Goal: Transaction & Acquisition: Purchase product/service

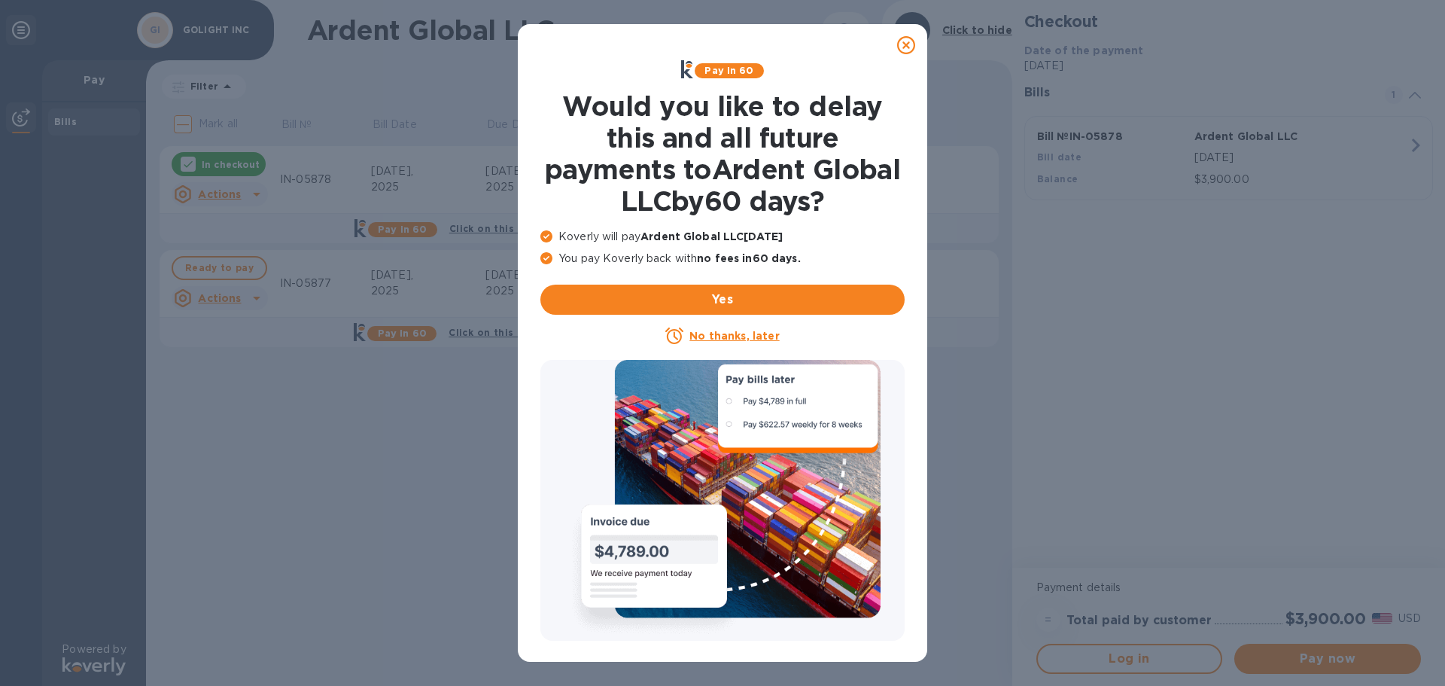
click at [728, 335] on u "No thanks, later" at bounding box center [735, 336] width 90 height 12
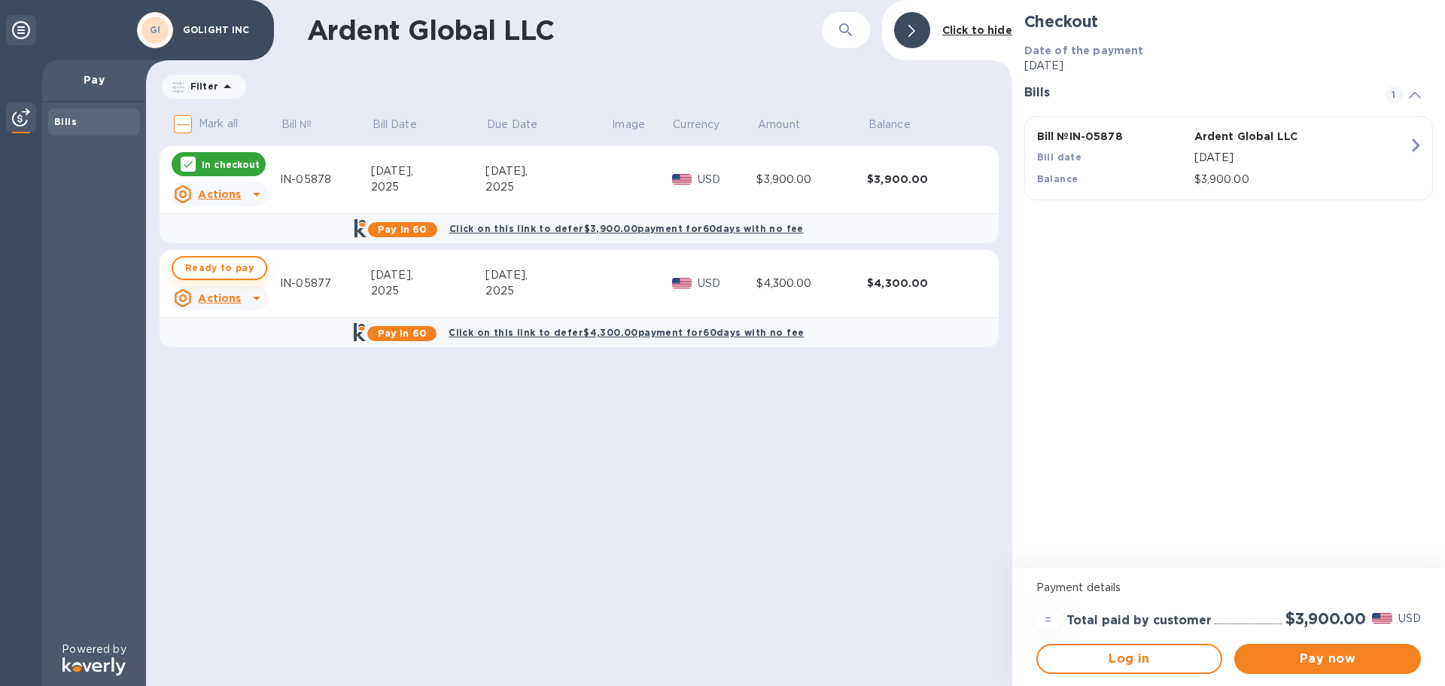
click at [211, 269] on span "Ready to pay" at bounding box center [219, 268] width 69 height 18
checkbox input "true"
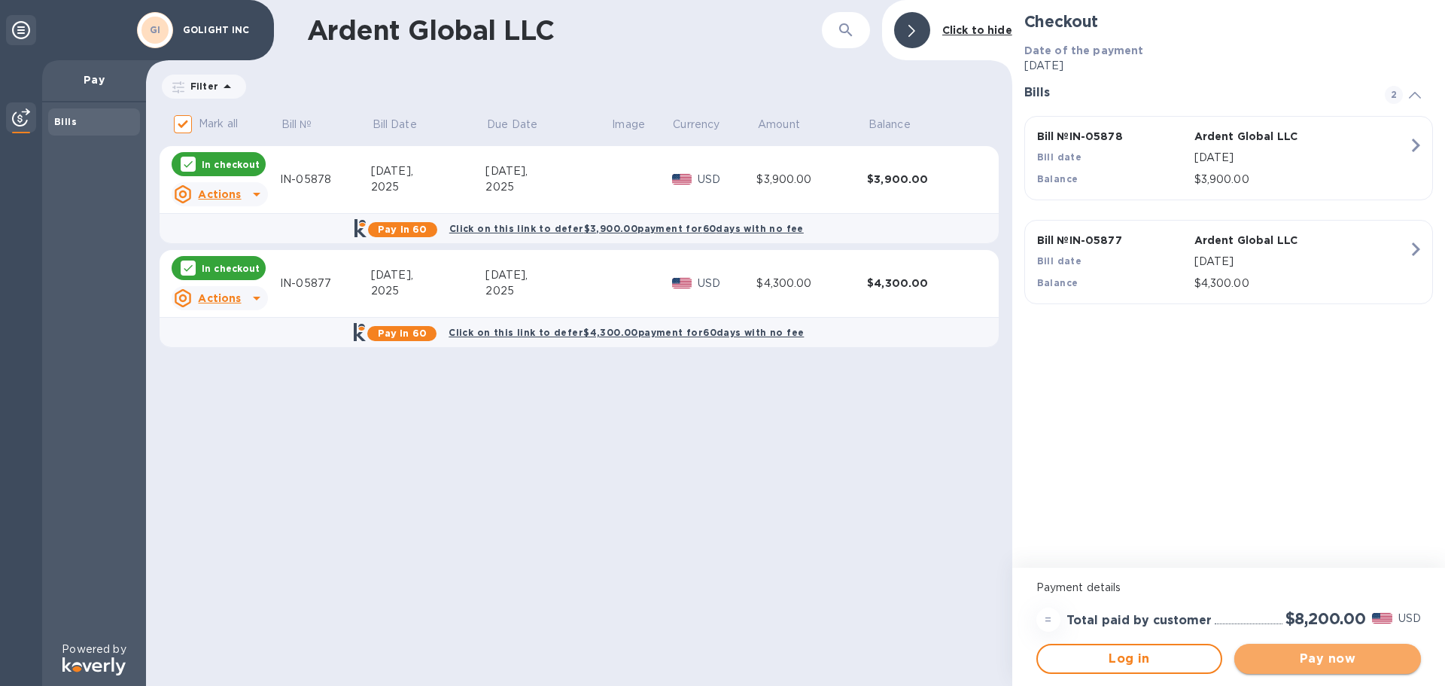
click at [1336, 664] on span "Pay now" at bounding box center [1328, 659] width 163 height 18
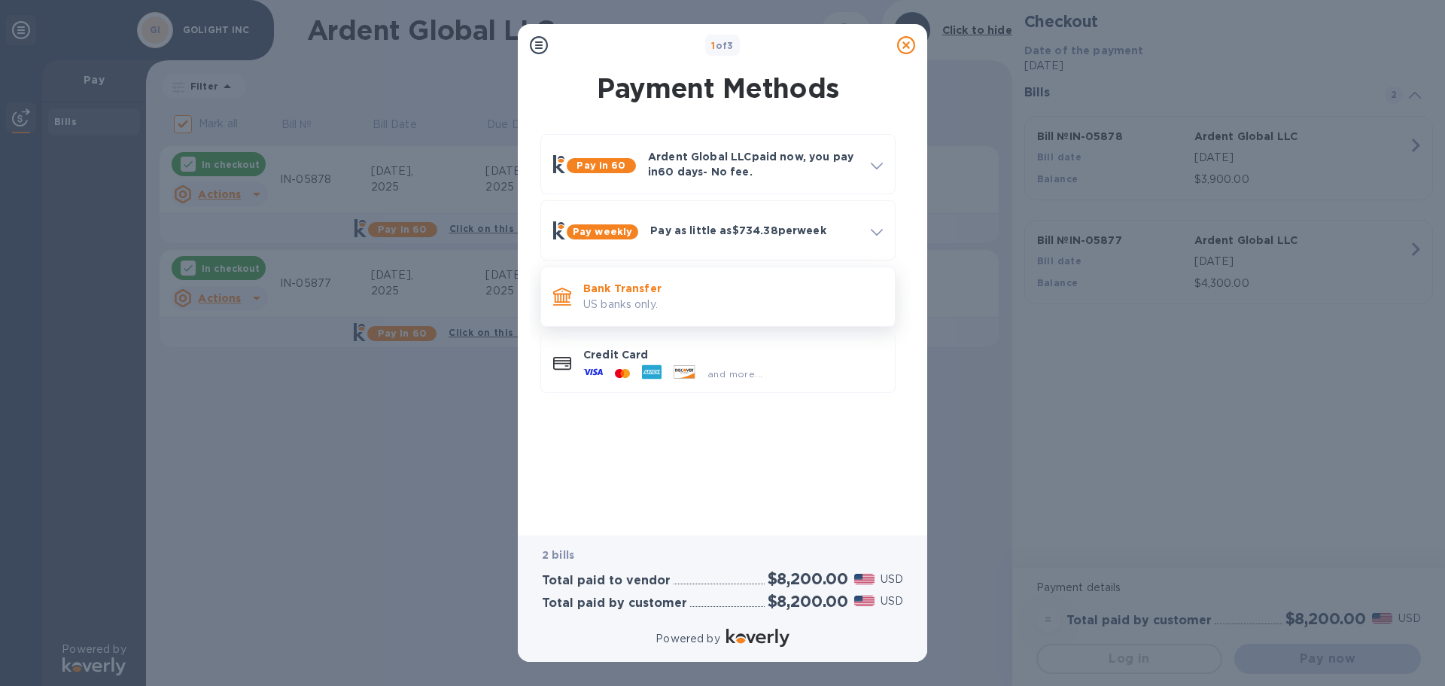
click at [644, 292] on p "Bank Transfer" at bounding box center [733, 288] width 300 height 15
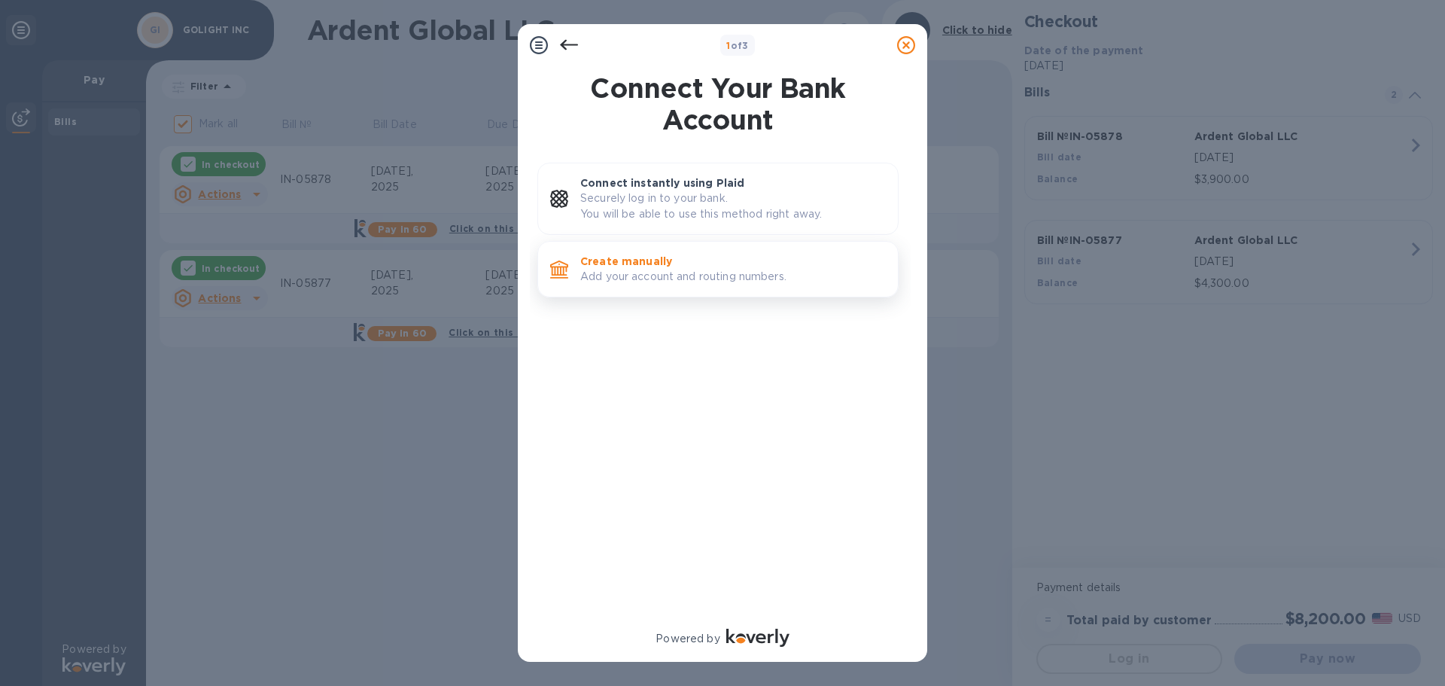
click at [635, 272] on p "Add your account and routing numbers." at bounding box center [733, 277] width 306 height 16
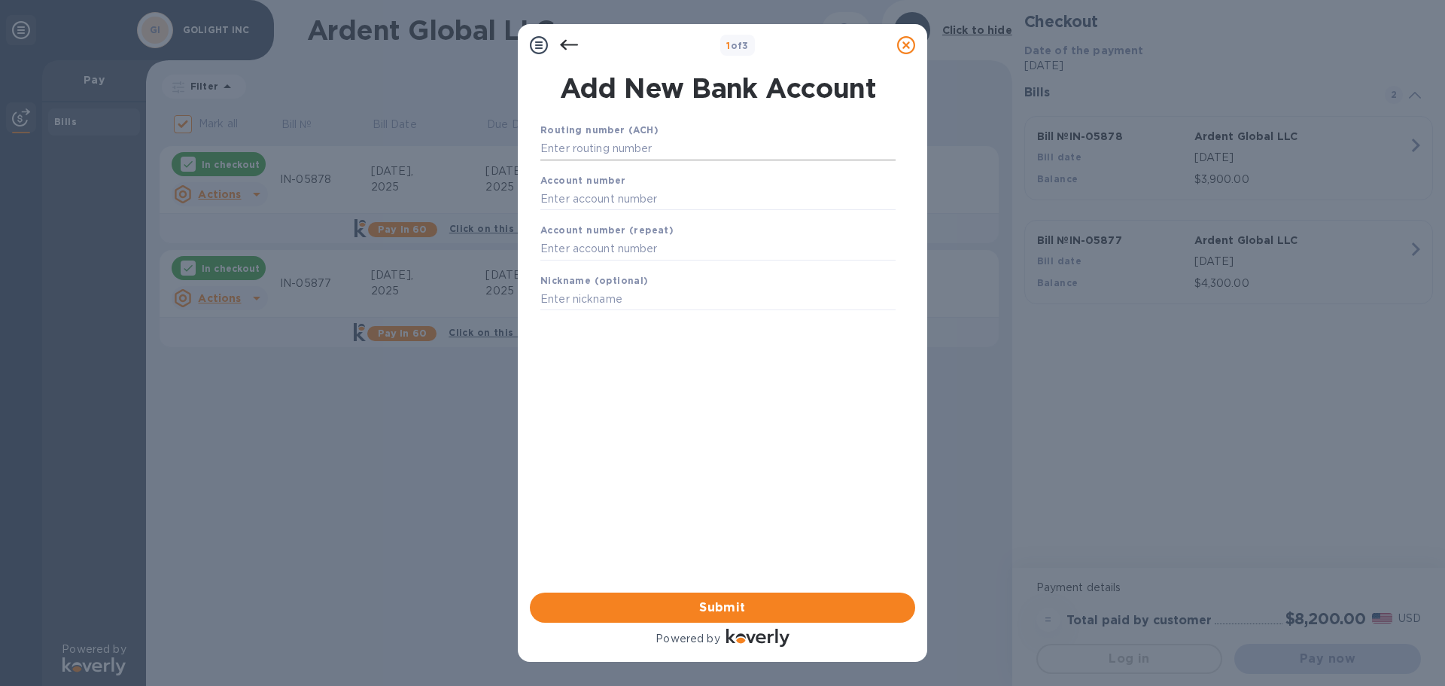
click at [607, 142] on input "text" at bounding box center [718, 149] width 355 height 23
type input "104100783"
type input "800953"
type input "mnb ck"
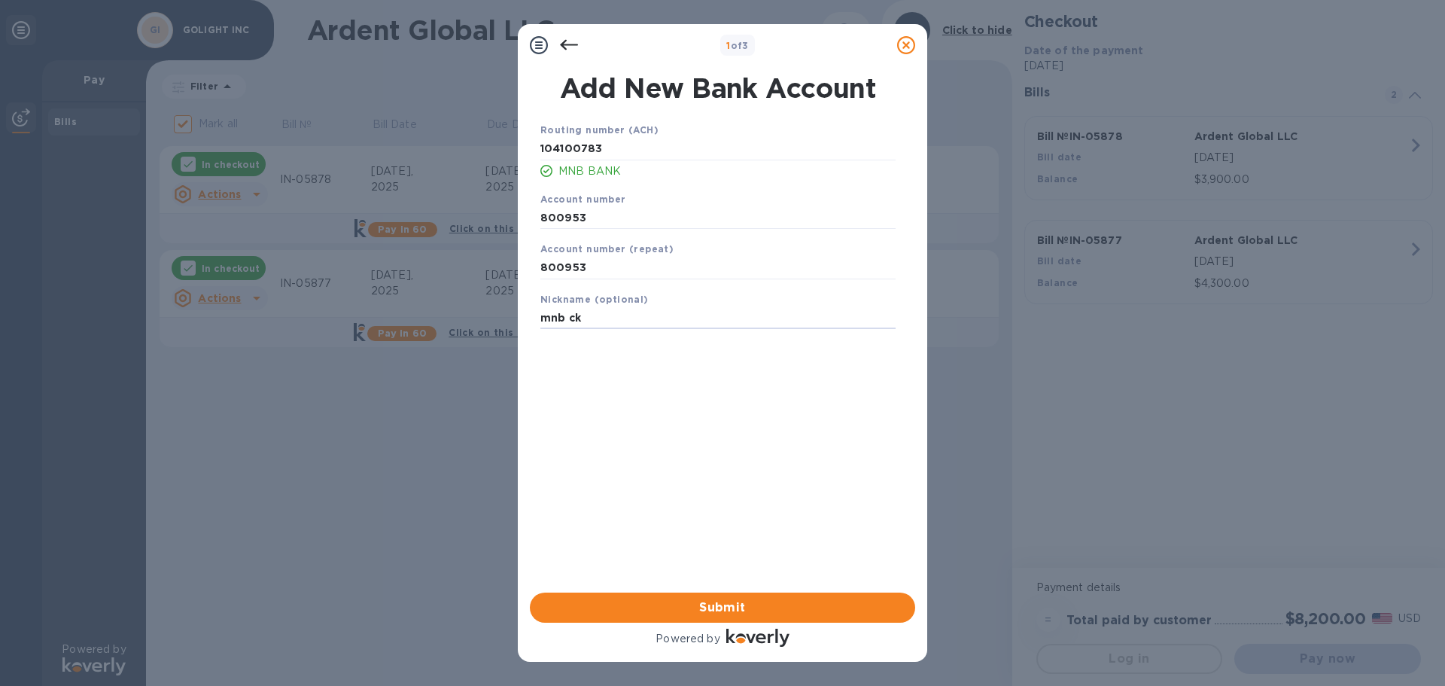
click at [693, 398] on div "Routing number (ACH) [US_BANK_ROUTING_MICR] MNB BANK Account number [FINANCIAL_…" at bounding box center [717, 337] width 385 height 455
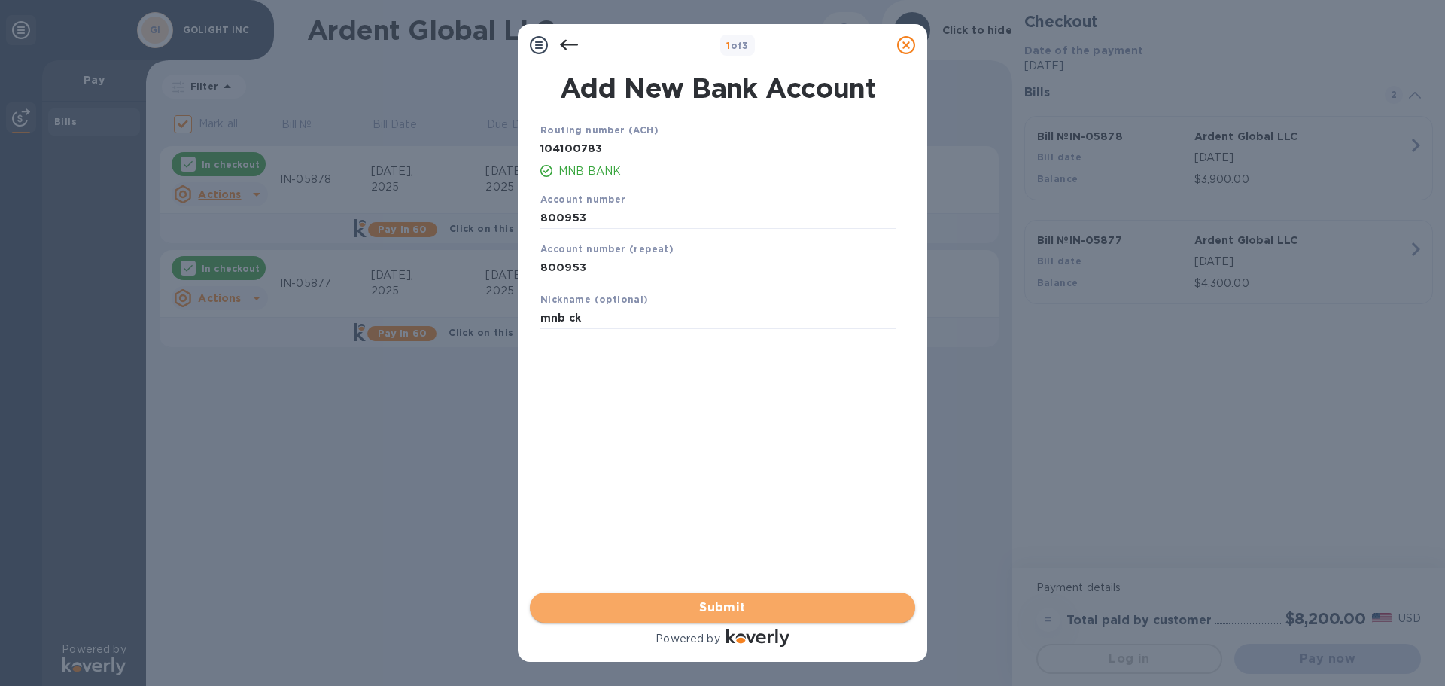
click at [736, 613] on span "Submit" at bounding box center [722, 608] width 361 height 18
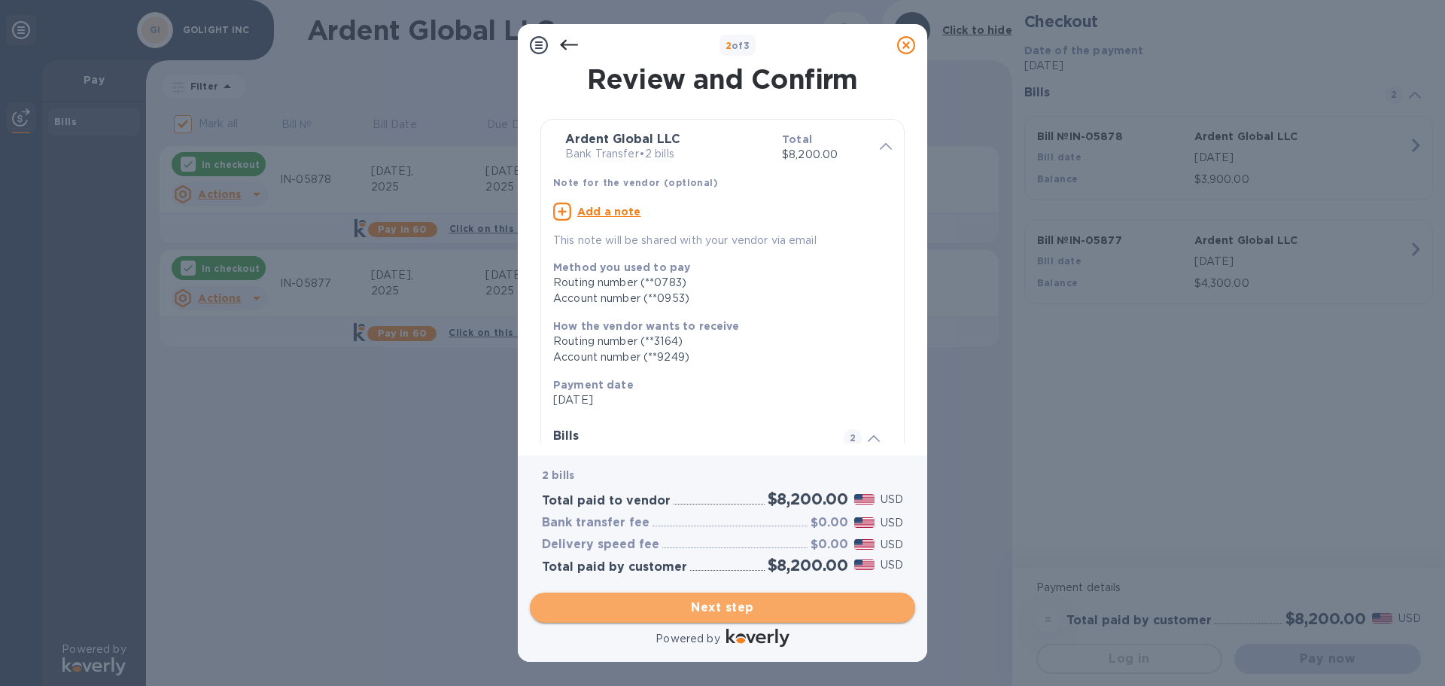
click at [724, 613] on span "Next step" at bounding box center [722, 608] width 361 height 18
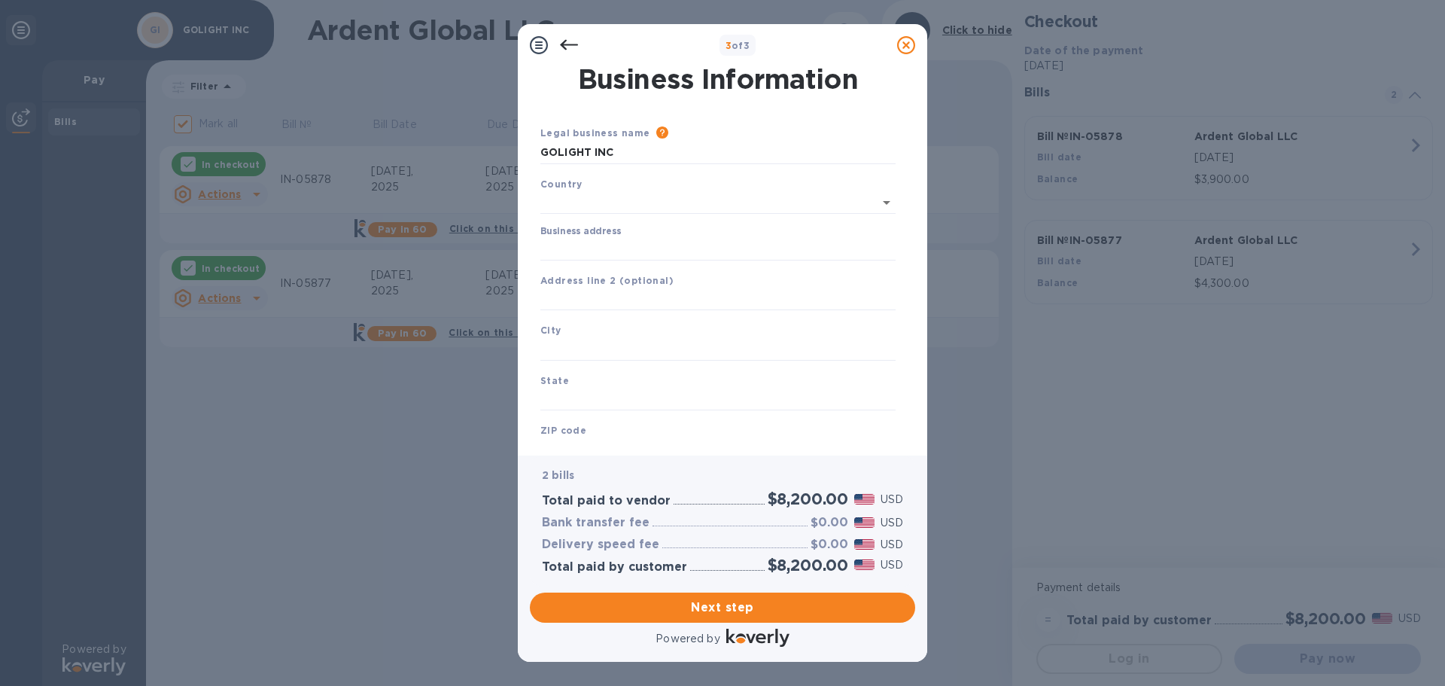
type input "[GEOGRAPHIC_DATA]"
click at [586, 242] on input "Business address" at bounding box center [718, 246] width 355 height 23
type input "[STREET_ADDRESS]"
click at [589, 337] on input "text" at bounding box center [718, 346] width 355 height 23
type input "[PERSON_NAME]"
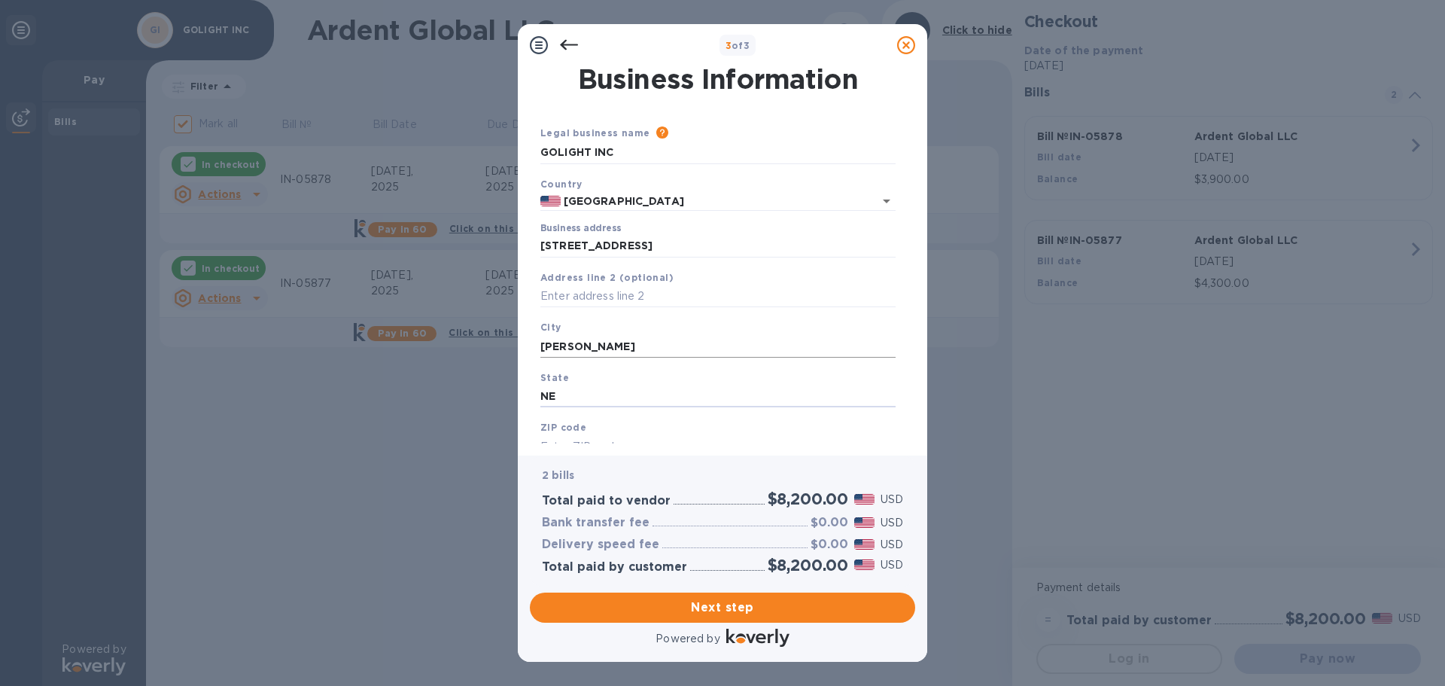
type input "NE"
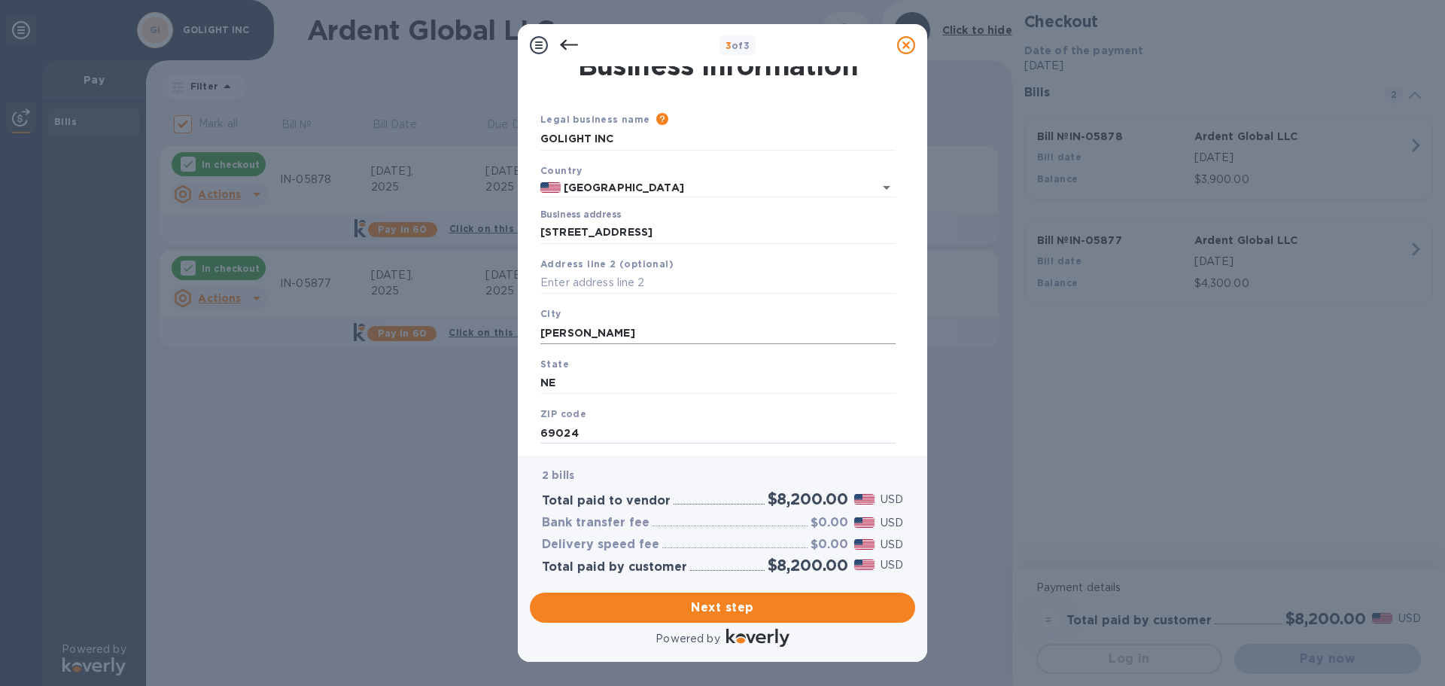
type input "69024"
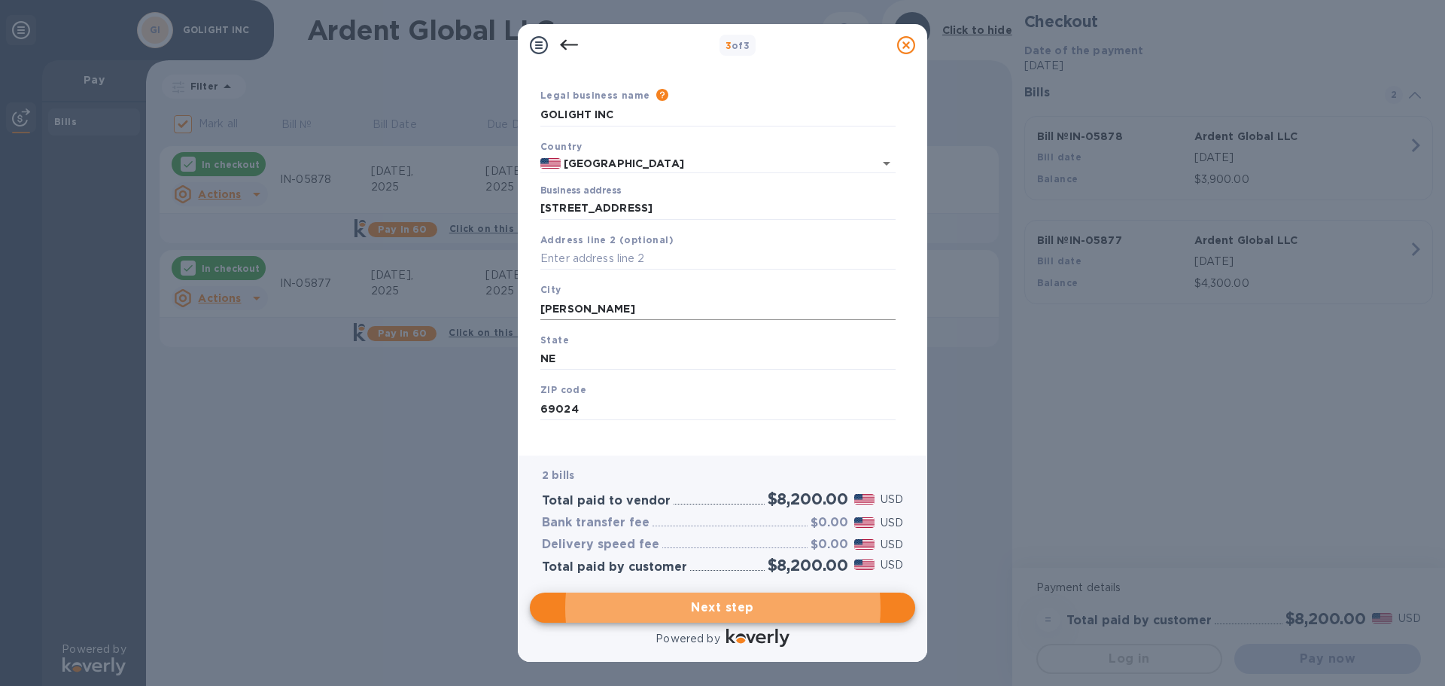
scroll to position [50, 0]
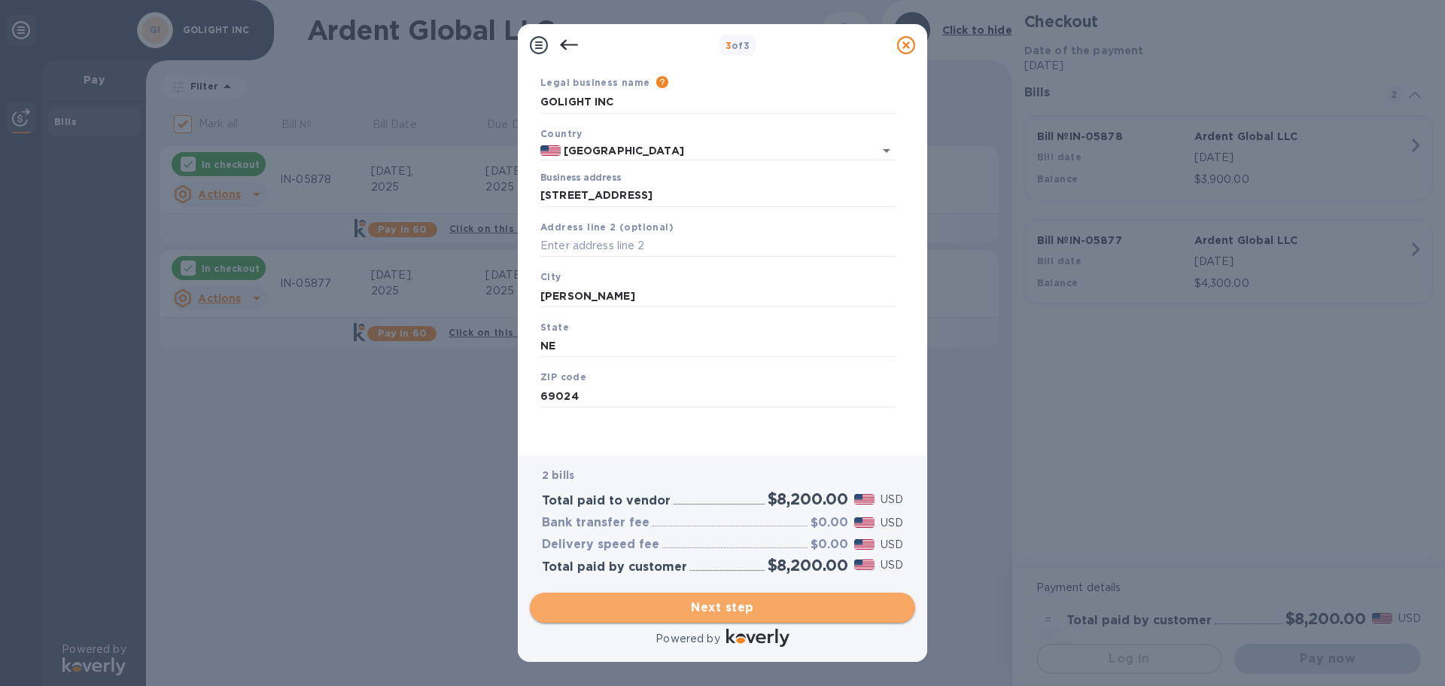
click at [796, 620] on button "Next step" at bounding box center [722, 607] width 385 height 30
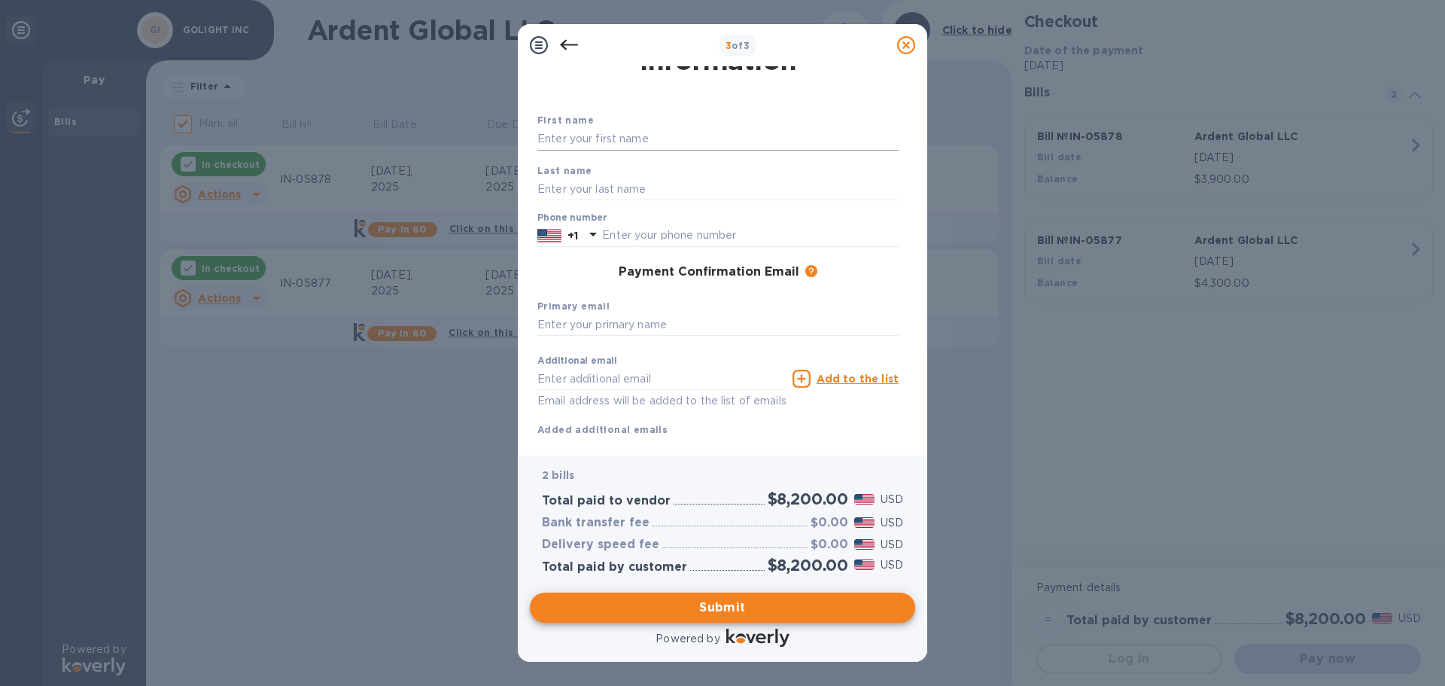
click at [589, 135] on input "text" at bounding box center [718, 139] width 361 height 23
type input "[PERSON_NAME]"
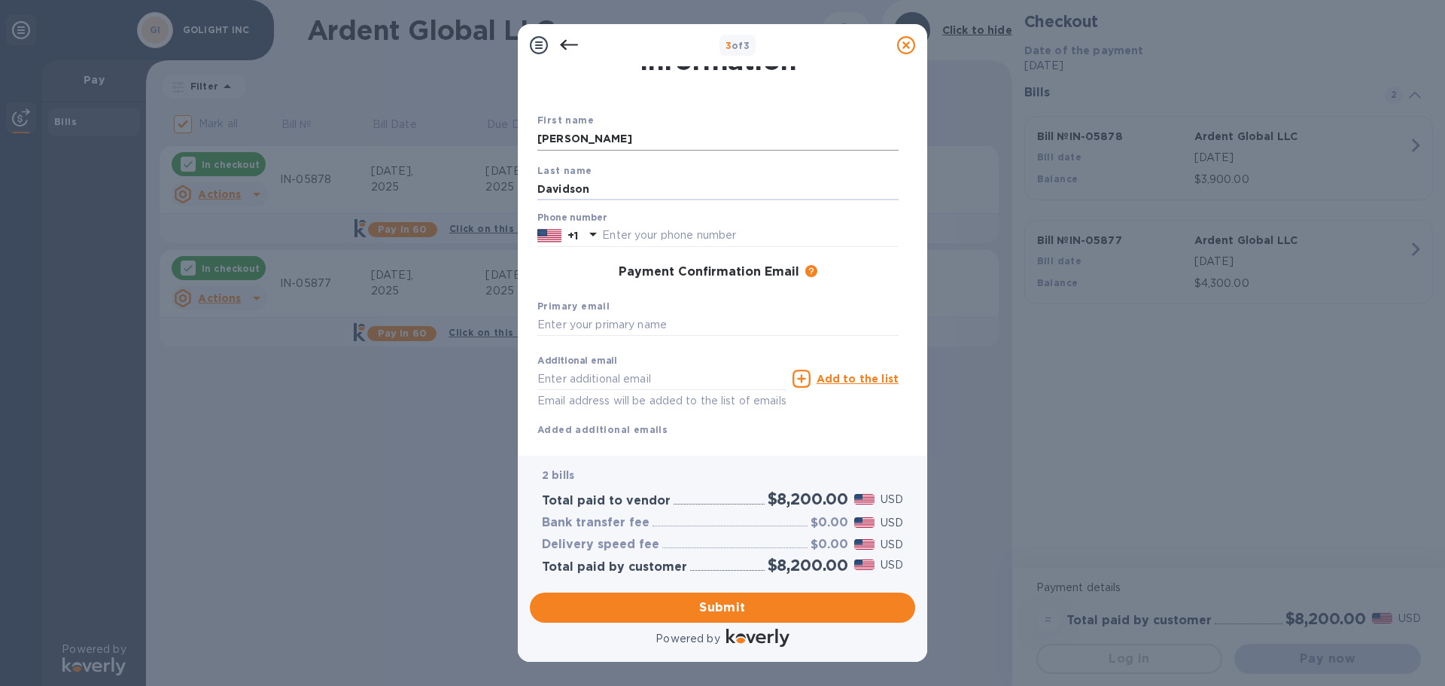
type input "Davidson"
type input "3082783131"
type input "[EMAIL_ADDRESS][DOMAIN_NAME]"
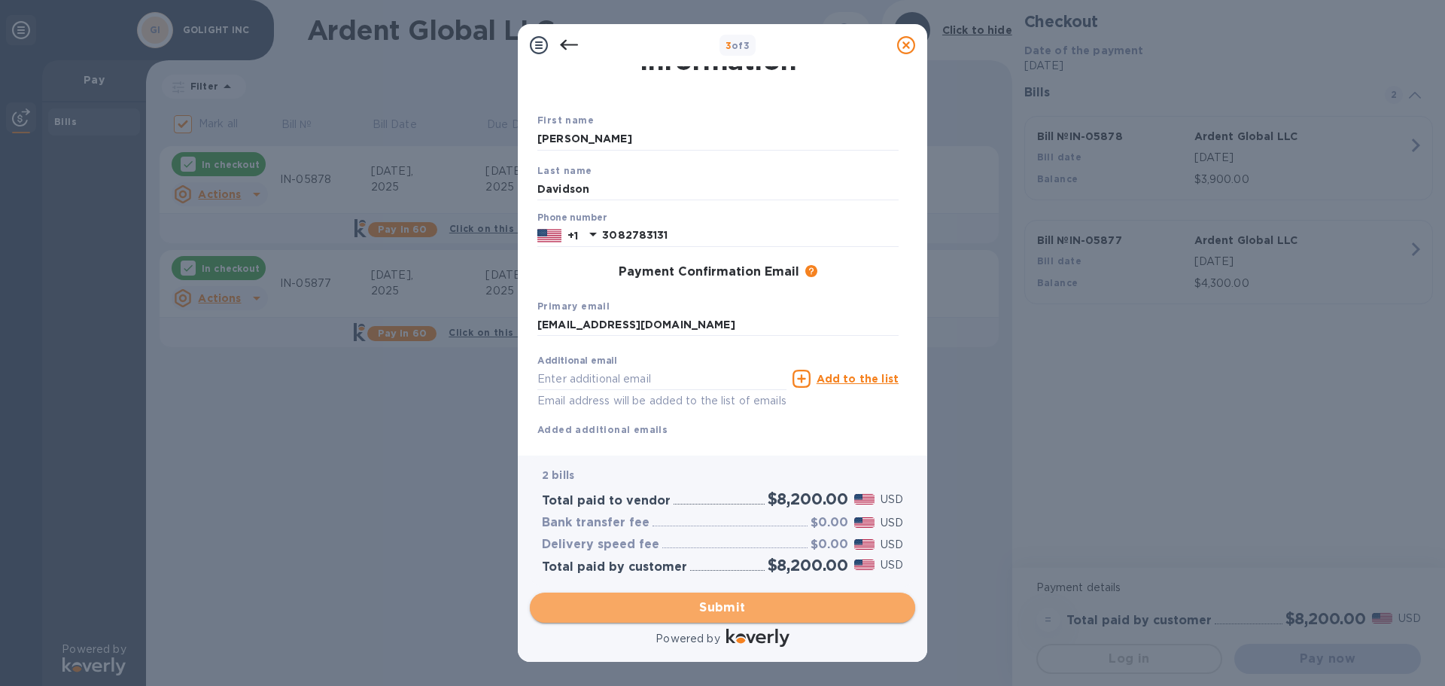
click at [730, 594] on button "Submit" at bounding box center [722, 607] width 385 height 30
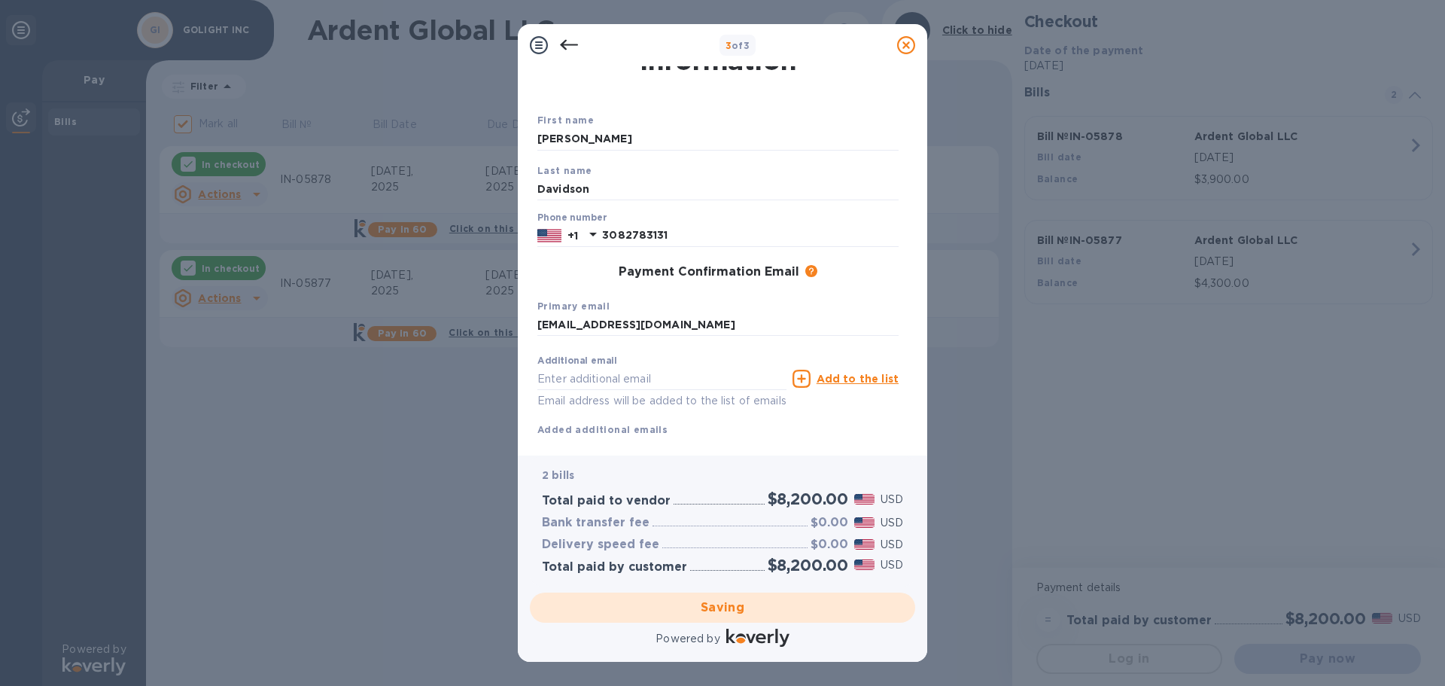
checkbox input "false"
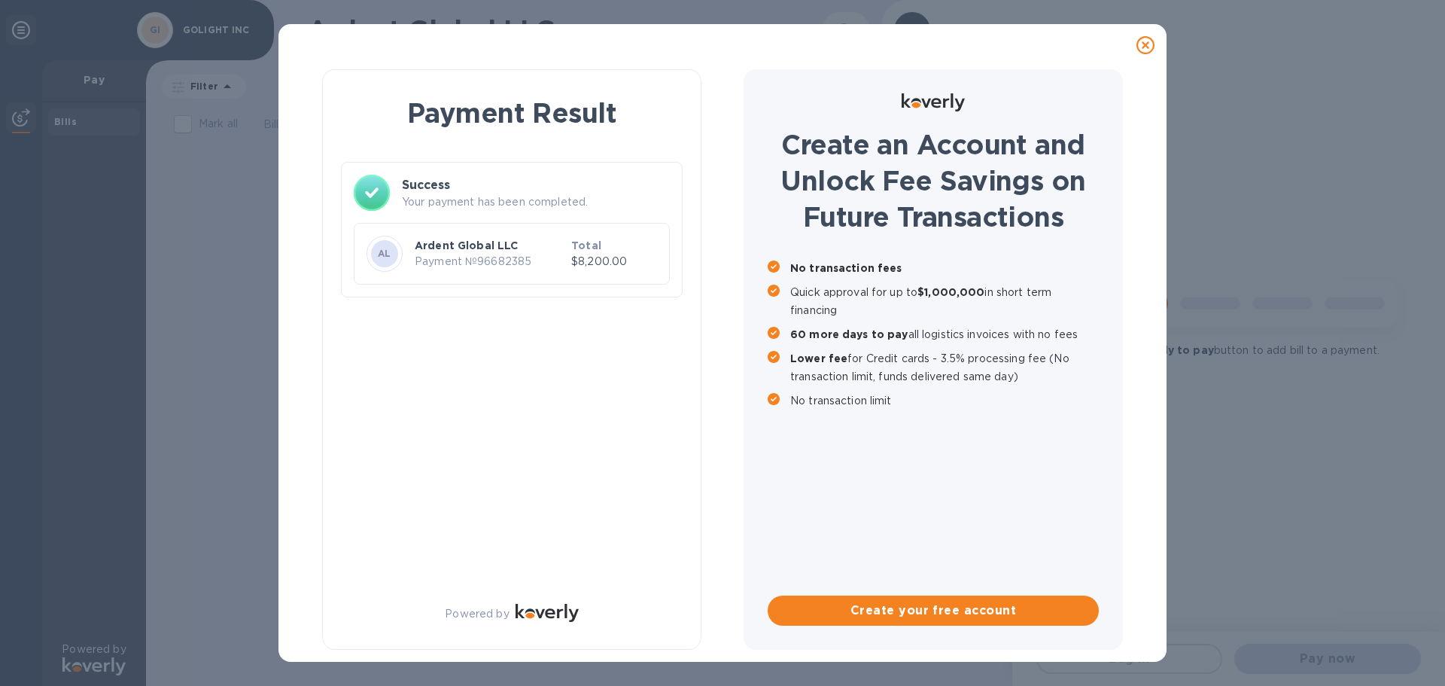
scroll to position [0, 0]
click at [445, 260] on p "Payment № 96682385" at bounding box center [490, 262] width 151 height 16
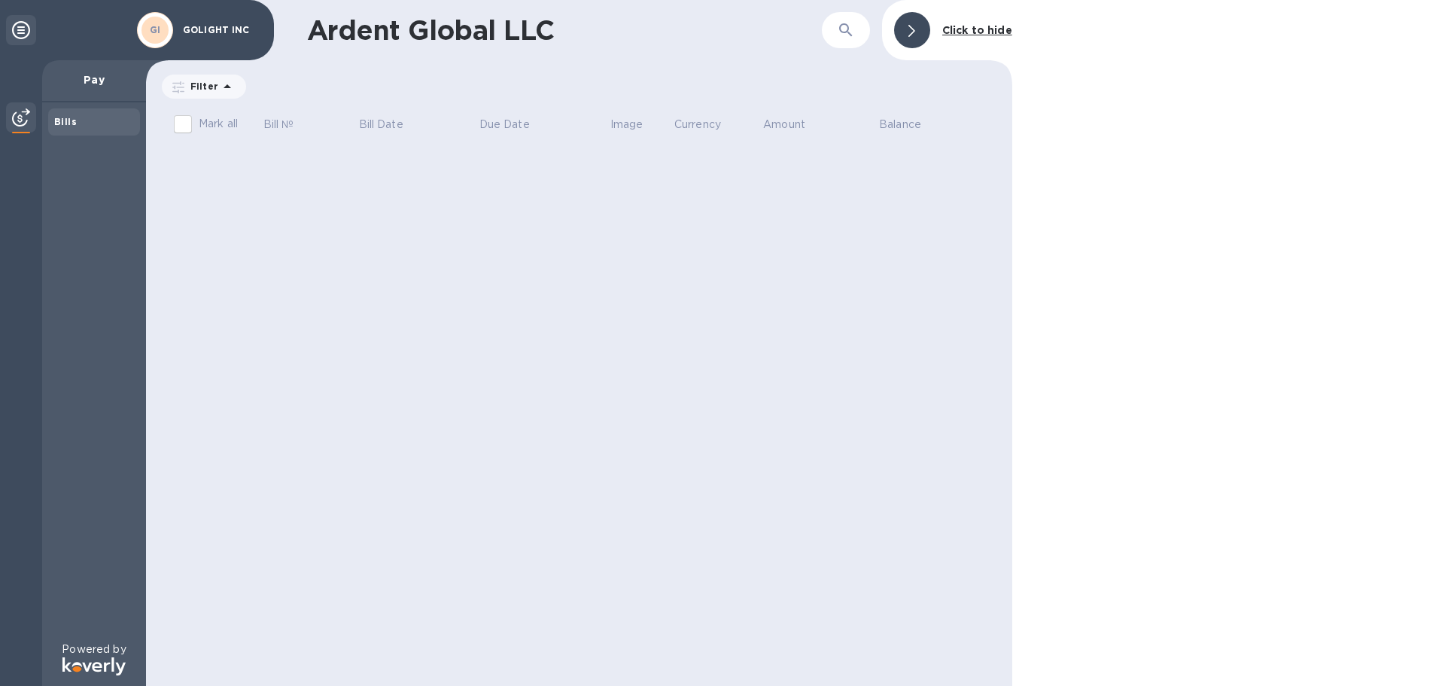
click at [190, 32] on p "GOLIGHT INC" at bounding box center [220, 30] width 75 height 11
click at [65, 127] on div "Bills" at bounding box center [94, 121] width 80 height 15
click at [26, 121] on img at bounding box center [21, 117] width 18 height 18
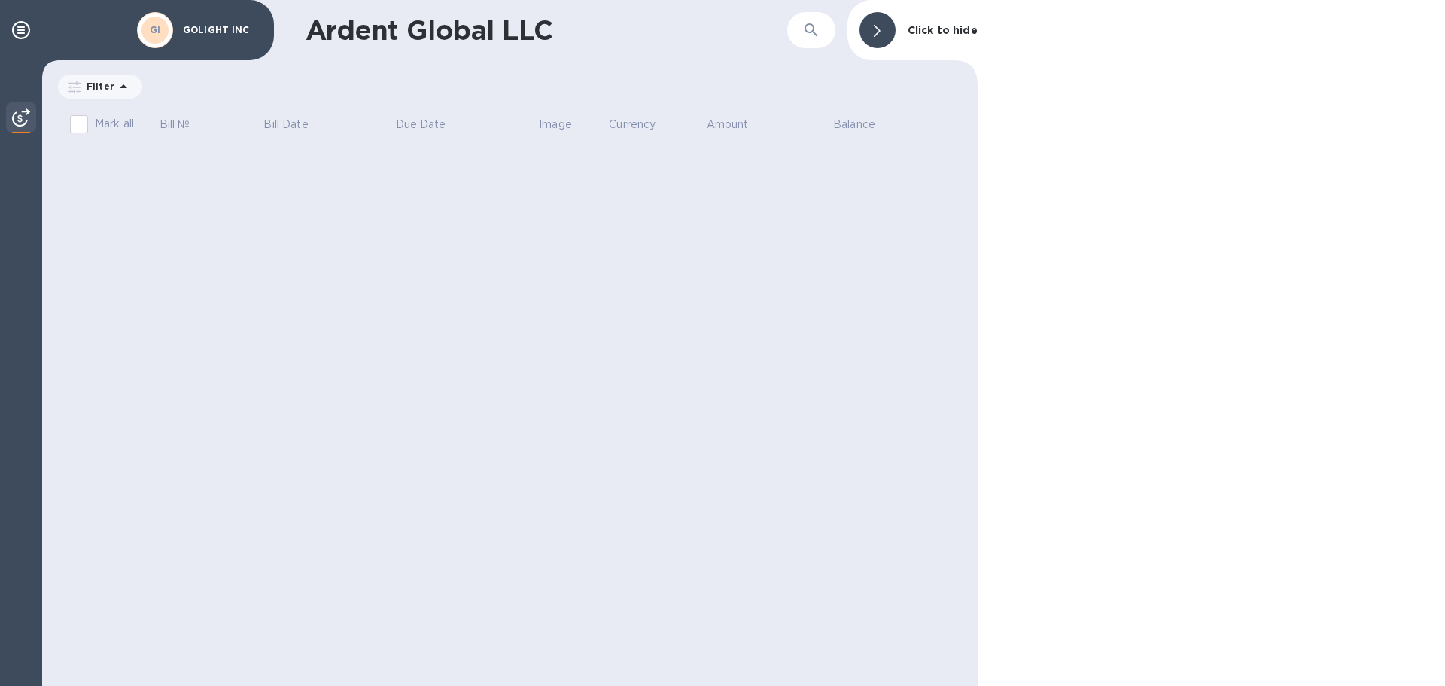
click at [33, 121] on div at bounding box center [21, 118] width 30 height 33
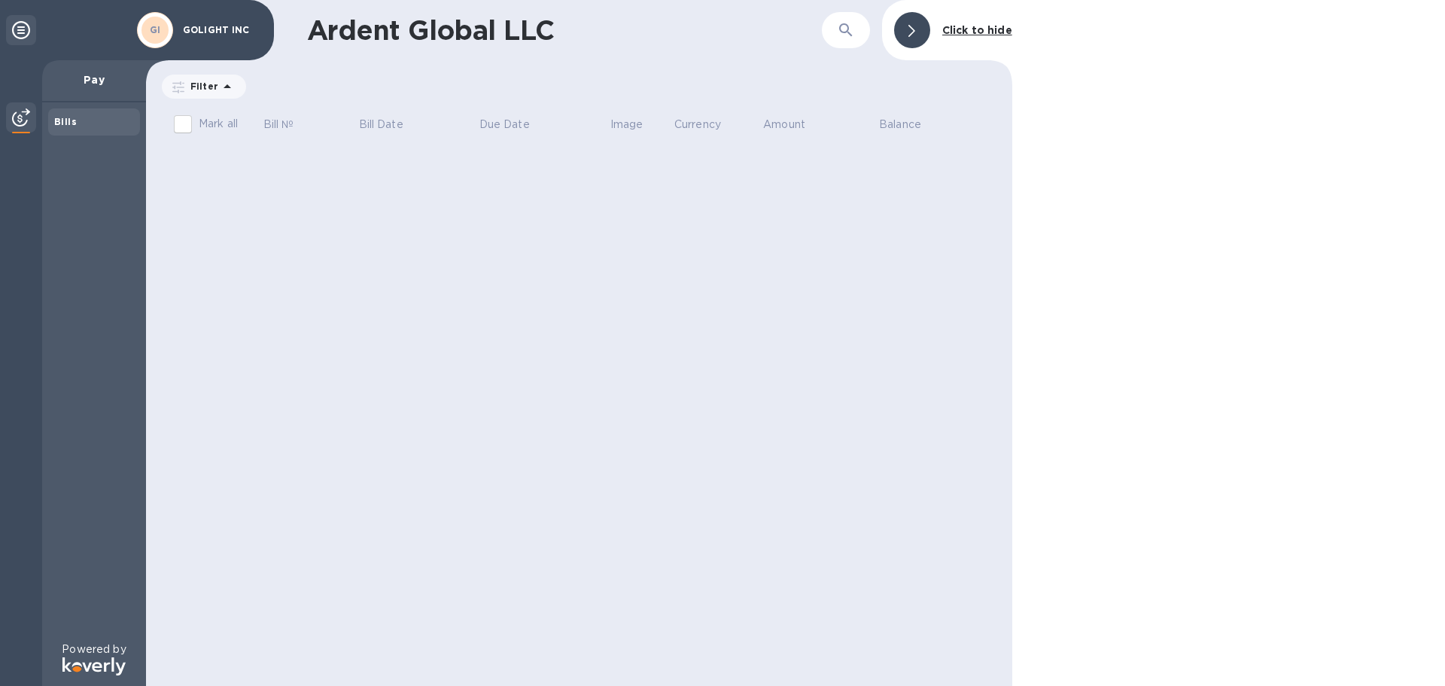
click at [14, 41] on div at bounding box center [21, 30] width 30 height 30
click at [18, 32] on icon at bounding box center [21, 30] width 18 height 18
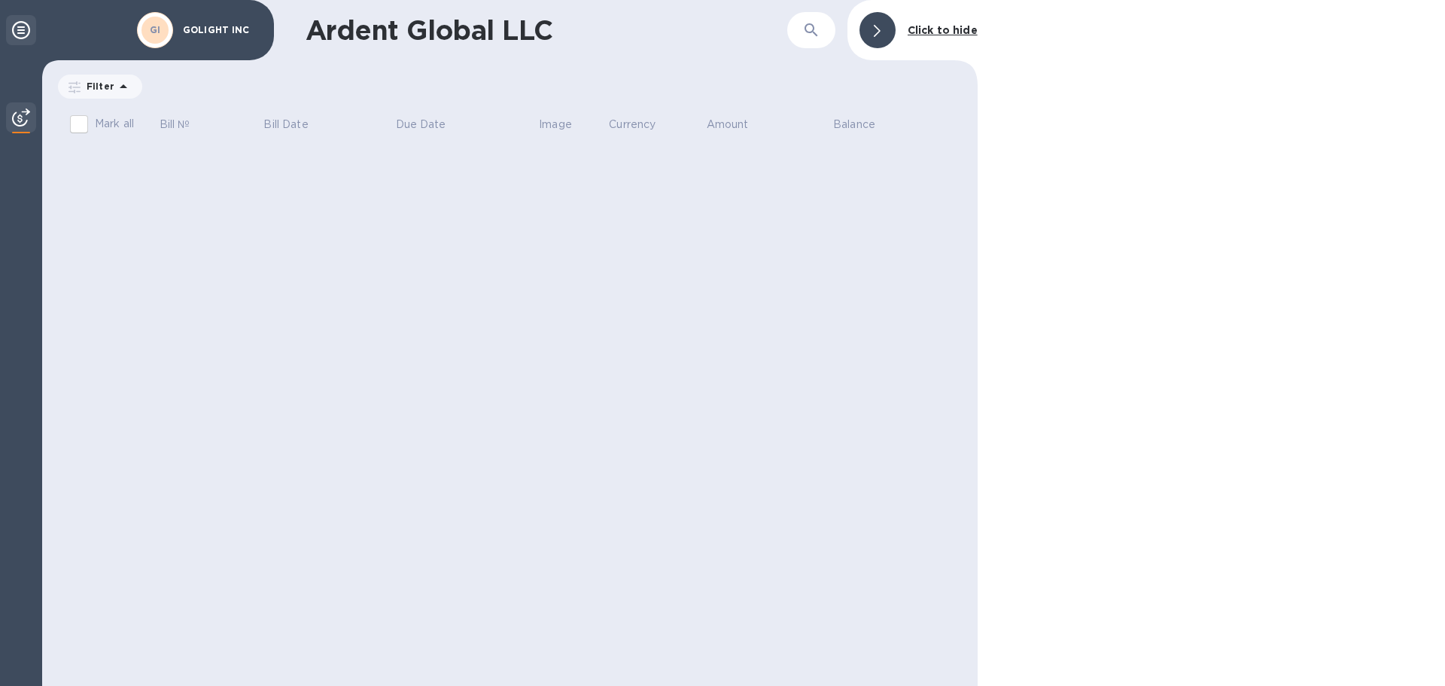
click at [24, 35] on icon at bounding box center [21, 30] width 18 height 18
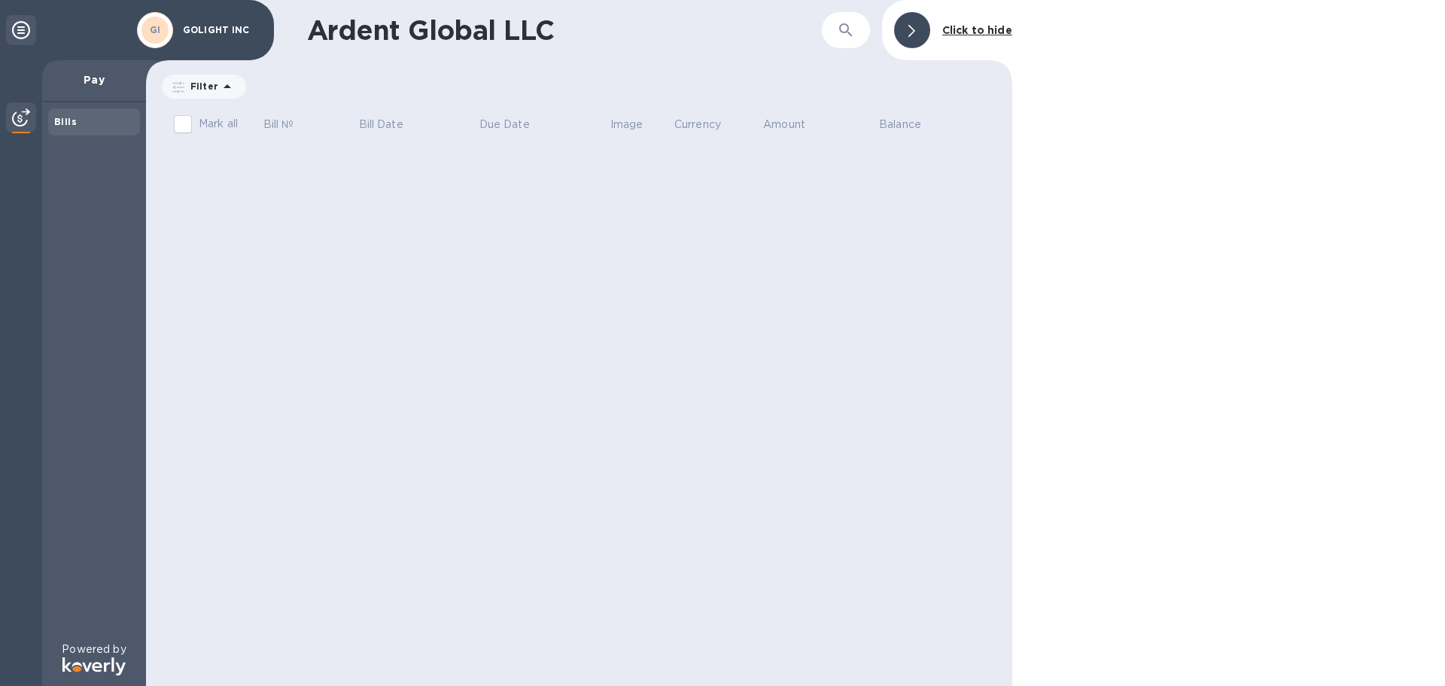
click at [226, 31] on p "GOLIGHT INC" at bounding box center [220, 30] width 75 height 11
